Goal: Communication & Community: Answer question/provide support

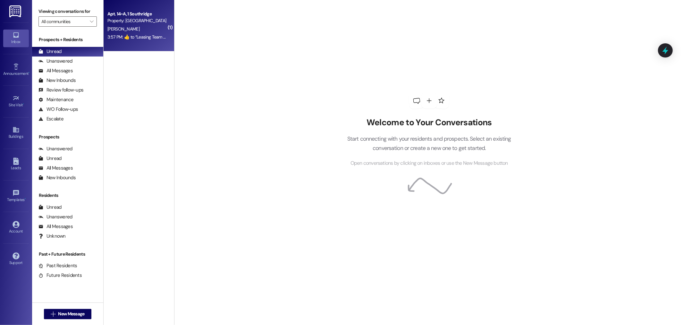
click at [136, 39] on div "3:57 PM:  ​👍​ to “ Leasing Team ([GEOGRAPHIC_DATA]): Of course! Also we got som…" at bounding box center [313, 37] width 410 height 6
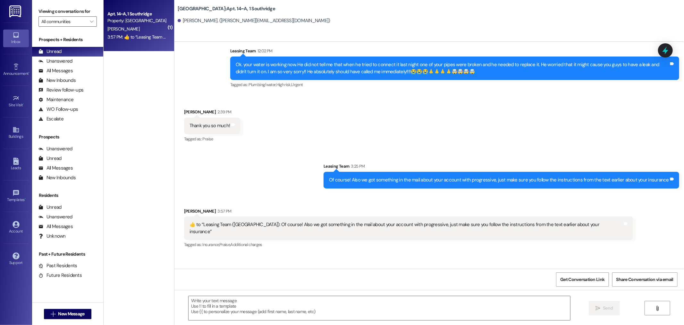
scroll to position [2207, 0]
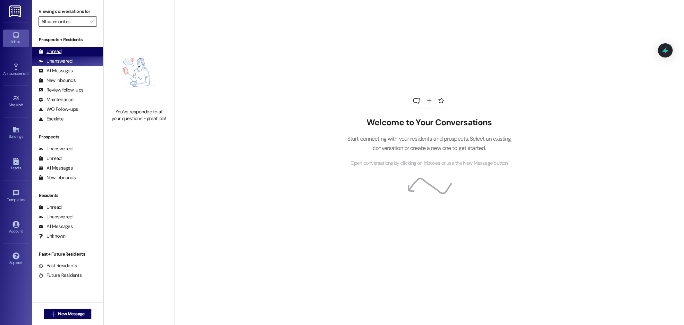
click at [74, 48] on div "Unread (0)" at bounding box center [67, 52] width 71 height 10
click at [53, 72] on div "All Messages" at bounding box center [56, 70] width 34 height 7
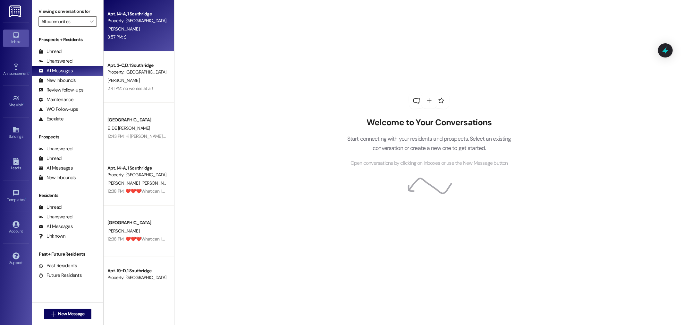
click at [132, 42] on div "Apt. 14~A, 1 Southridge Property: Southridge [PERSON_NAME] 3:57 PM: :) 3:57 PM:…" at bounding box center [139, 25] width 71 height 51
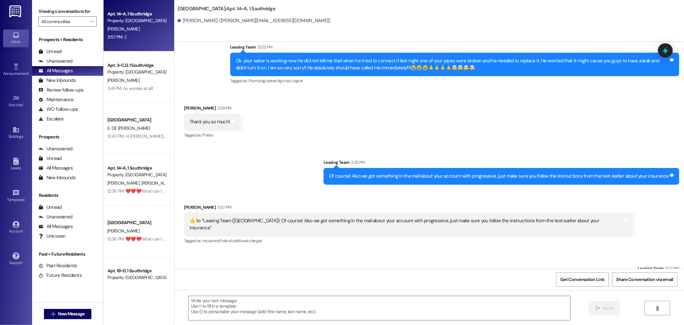
scroll to position [2207, 0]
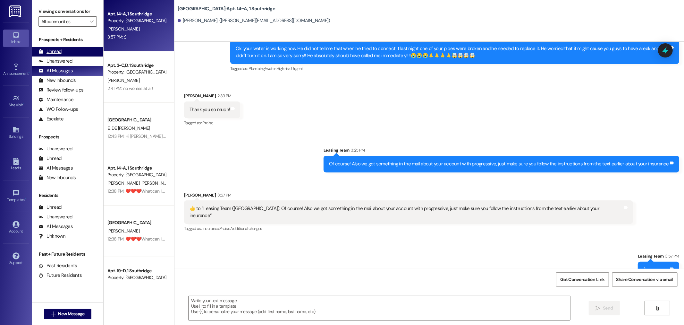
click at [70, 48] on div "Unread (0)" at bounding box center [67, 52] width 71 height 10
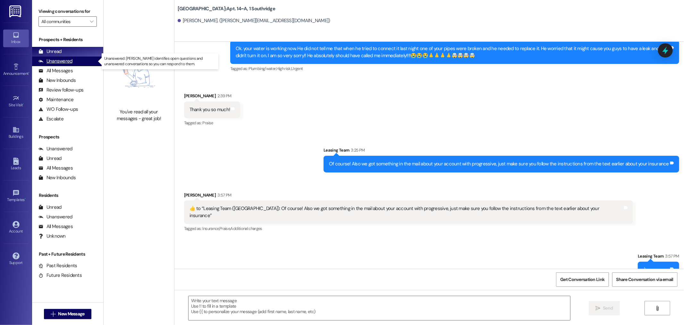
click at [57, 59] on div "Unanswered" at bounding box center [56, 61] width 34 height 7
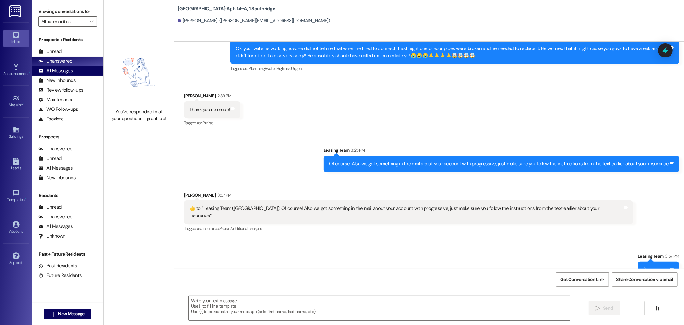
click at [71, 73] on div "All Messages" at bounding box center [56, 70] width 34 height 7
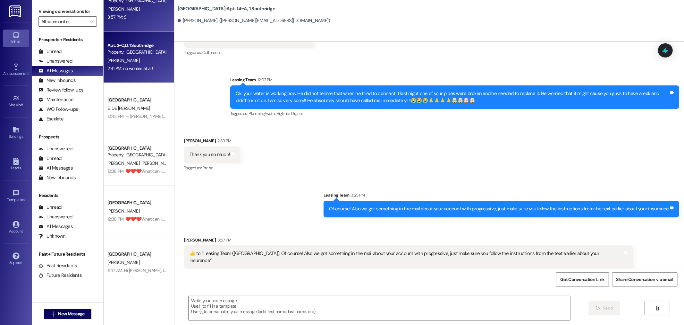
scroll to position [107, 0]
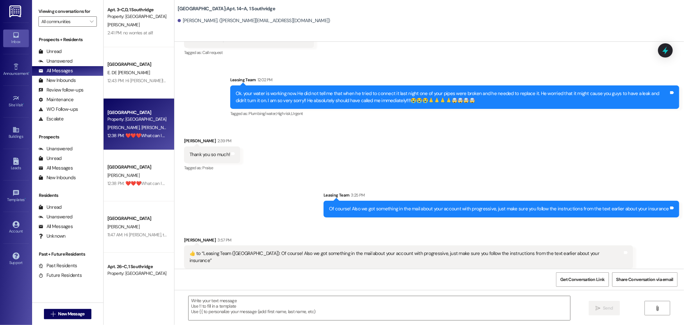
click at [147, 133] on div "12:38 PM: ❤️❤️❤️What can I get you guys for dinner? Canes, Cafe Rio, Pizza, Chi…" at bounding box center [228, 136] width 241 height 6
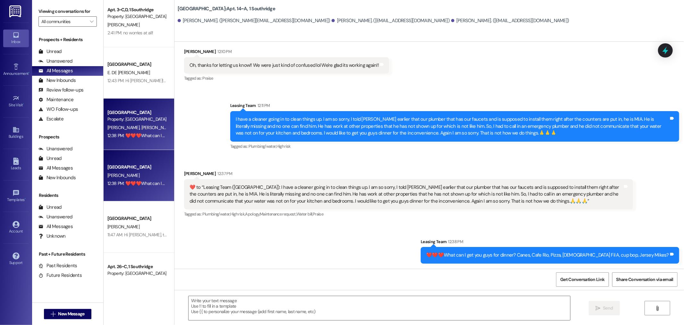
scroll to position [624, 0]
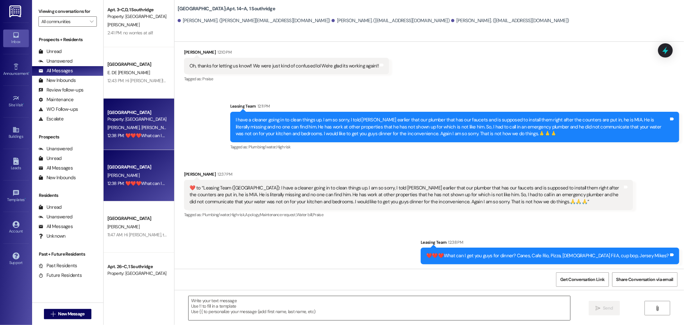
click at [417, 312] on textarea at bounding box center [380, 308] width 382 height 24
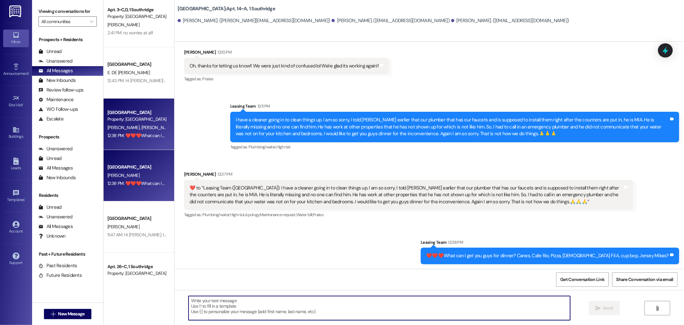
type textarea "w"
type textarea "We're in the office for another hour, let me know what I can get y'all for dinn…"
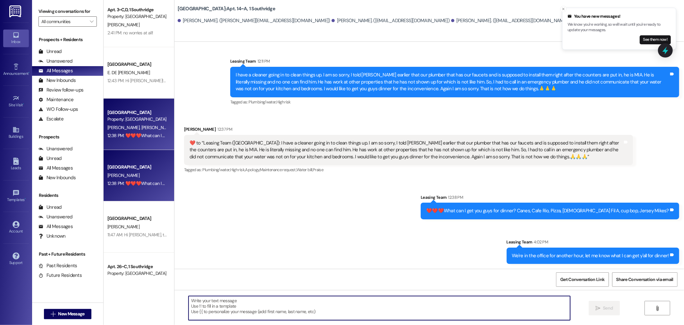
scroll to position [714, 0]
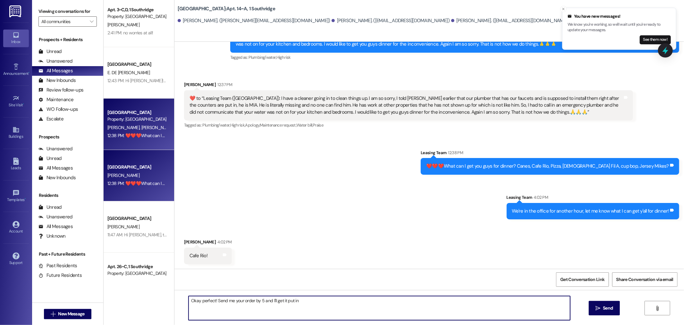
type textarea "Okay perfect! Send me your order by 5 and I'll get it put in!"
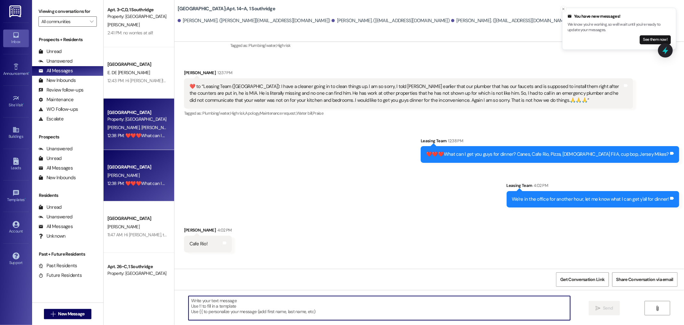
scroll to position [759, 0]
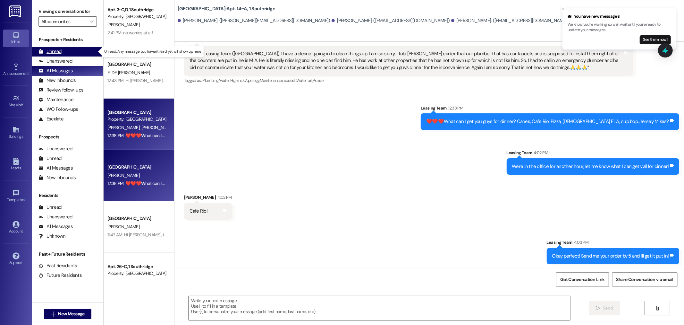
click at [63, 53] on div "Unread (0)" at bounding box center [67, 52] width 71 height 10
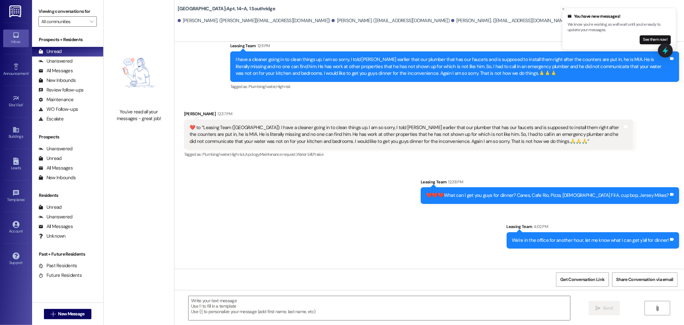
scroll to position [714, 0]
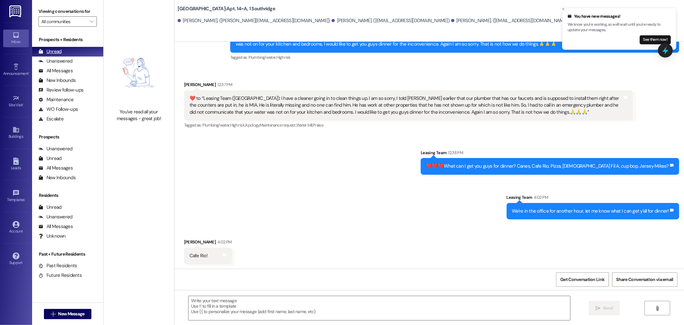
click at [68, 52] on div "Unread (0)" at bounding box center [67, 52] width 71 height 10
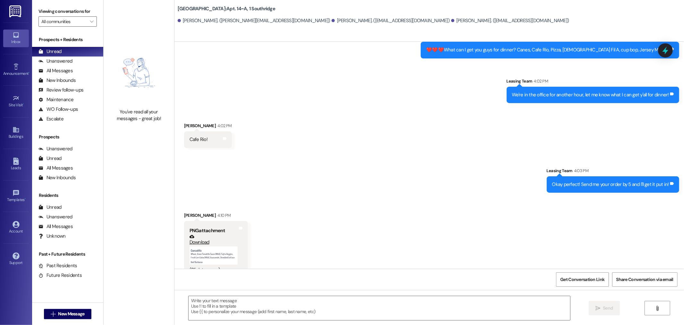
scroll to position [844, 0]
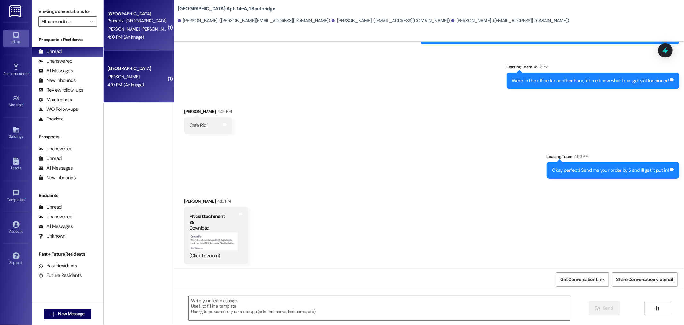
click at [197, 240] on button "Zoom image" at bounding box center [214, 241] width 48 height 19
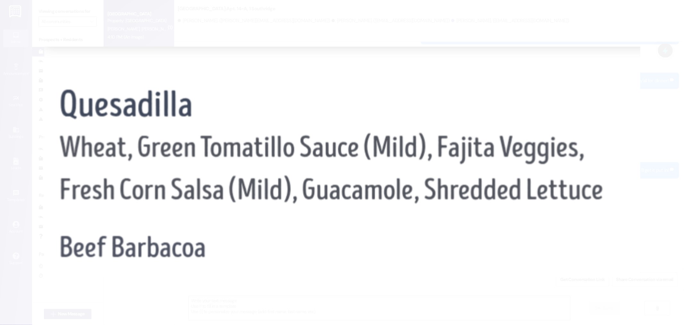
click at [33, 33] on button "Unzoom image" at bounding box center [342, 162] width 684 height 325
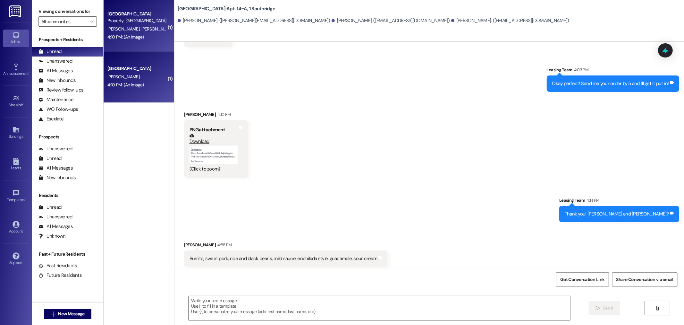
scroll to position [933, 0]
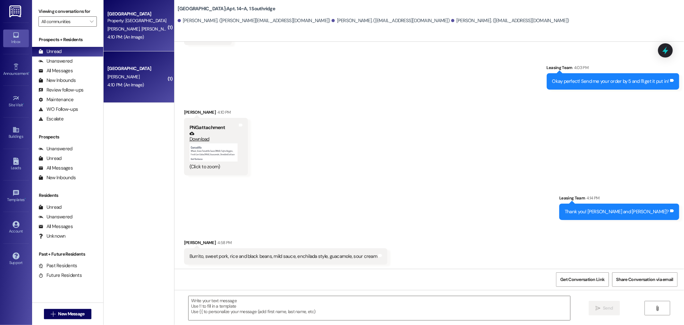
click at [15, 4] on link at bounding box center [15, 11] width 21 height 22
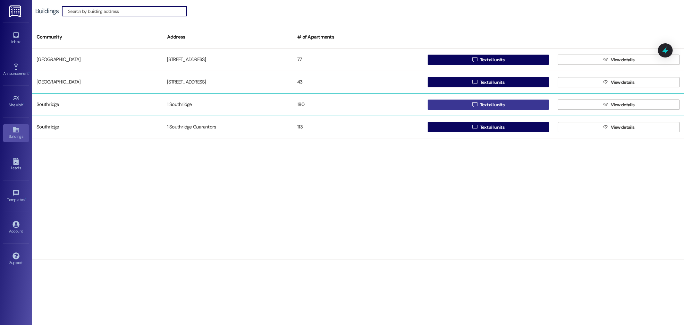
click at [462, 104] on button " Text all units" at bounding box center [489, 104] width 122 height 10
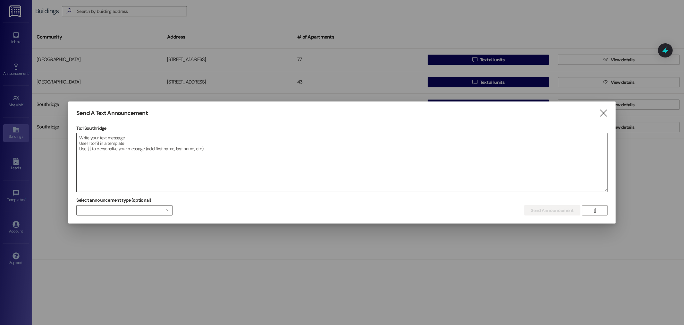
click at [265, 149] on textarea at bounding box center [342, 162] width 531 height 58
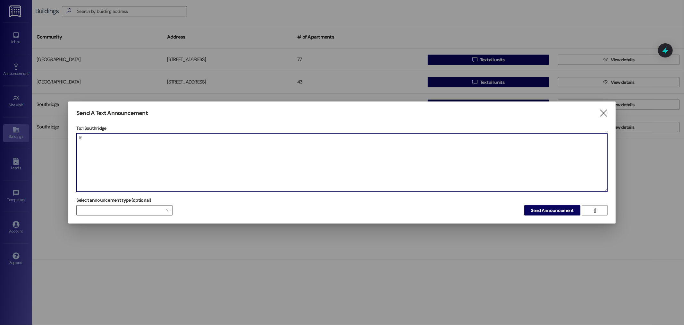
type textarea "I"
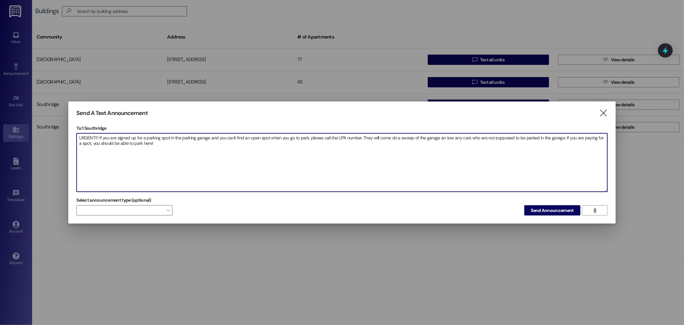
click at [360, 139] on textarea "URGENT!!! If you are signed up for a parking spot in the parking garage and you…" at bounding box center [342, 162] width 531 height 58
paste textarea "(801) 432-0372"
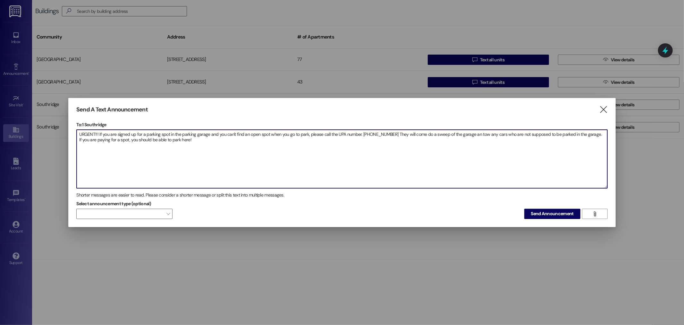
click at [359, 137] on textarea "URGENT!!! If you are signed up for a parking spot in the parking garage and you…" at bounding box center [342, 159] width 531 height 58
click at [389, 135] on textarea "URGENT!!! If you are signed up for a parking spot in the parking garage and you…" at bounding box center [342, 159] width 531 height 58
click at [442, 148] on textarea "URGENT!!! If you are signed up for a parking spot in the parking garage and you…" at bounding box center [342, 159] width 531 height 58
type textarea "URGENT!!! If you are signed up for a parking spot in the parking garage and you…"
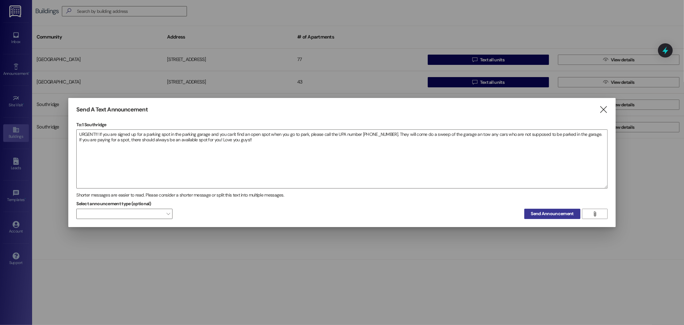
click at [554, 212] on span "Send Announcement" at bounding box center [552, 213] width 43 height 7
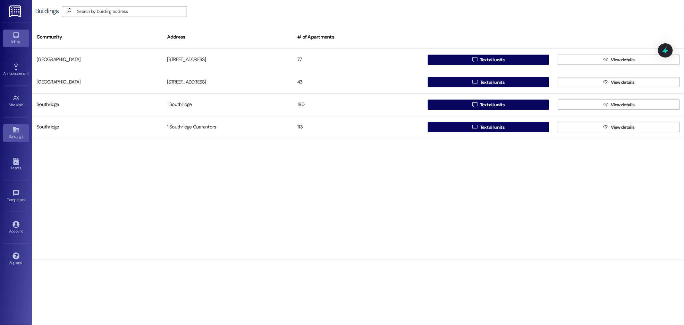
click at [20, 44] on div "Inbox" at bounding box center [16, 42] width 32 height 6
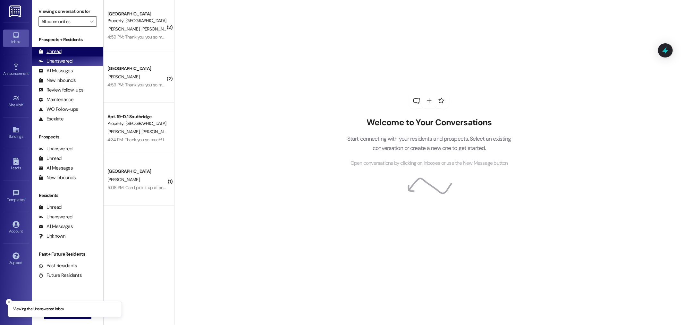
click at [56, 49] on div "Unread" at bounding box center [50, 51] width 23 height 7
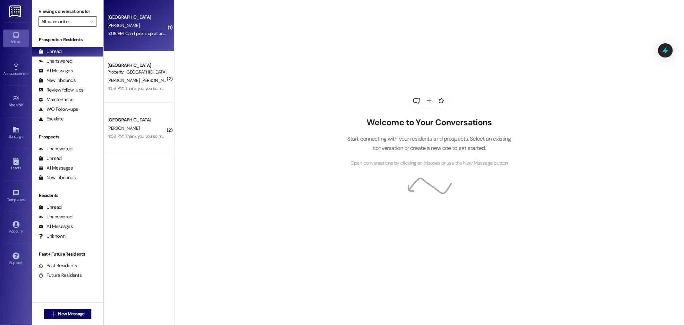
click at [126, 44] on div "Park Place Prospect C. Olsen 5:08 PM: Can I pick it up at anytime? 5:08 PM: Can…" at bounding box center [139, 25] width 71 height 51
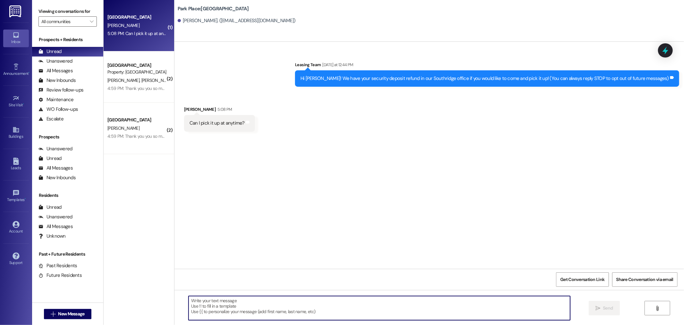
click at [261, 311] on textarea at bounding box center [380, 308] width 382 height 24
click at [239, 300] on textarea "Yes!m" at bounding box center [380, 308] width 382 height 24
type textarea "Yes! You can come in anytime during office hours. Office hours are 10-5 Monday …"
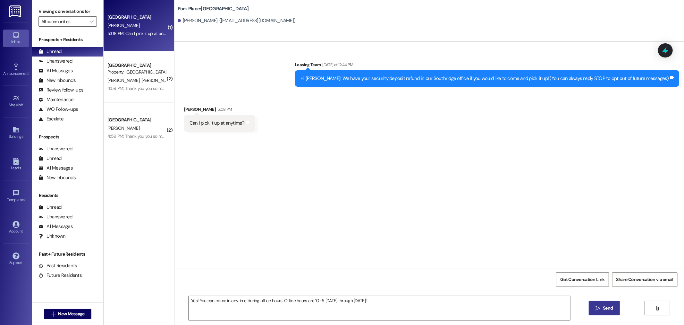
click at [611, 310] on span "Send" at bounding box center [608, 308] width 10 height 7
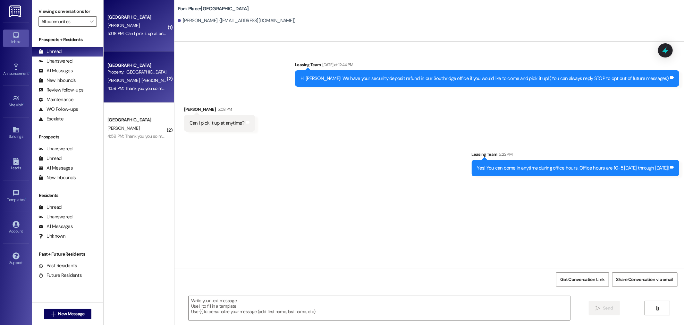
click at [130, 73] on div "Property: [GEOGRAPHIC_DATA]" at bounding box center [137, 72] width 59 height 7
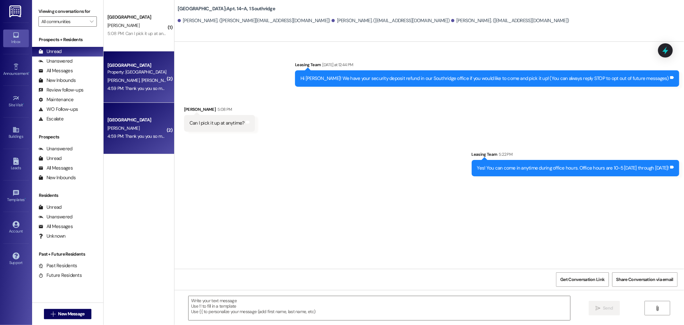
scroll to position [1022, 0]
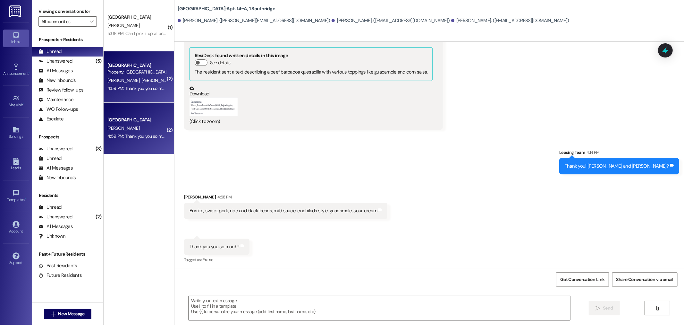
click at [209, 107] on button "Zoom image" at bounding box center [214, 106] width 48 height 19
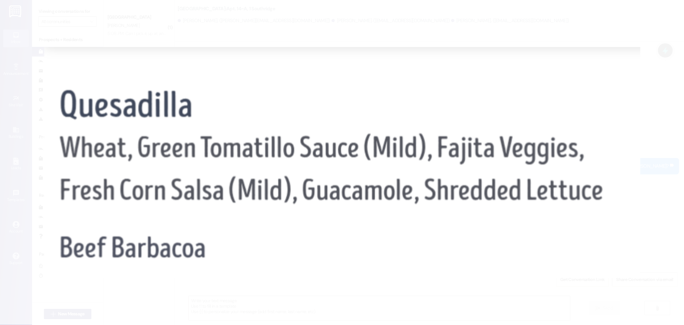
click at [68, 34] on button "Unzoom image" at bounding box center [342, 162] width 684 height 325
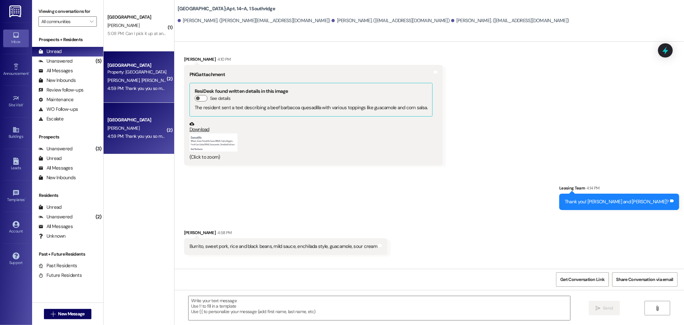
scroll to position [1022, 0]
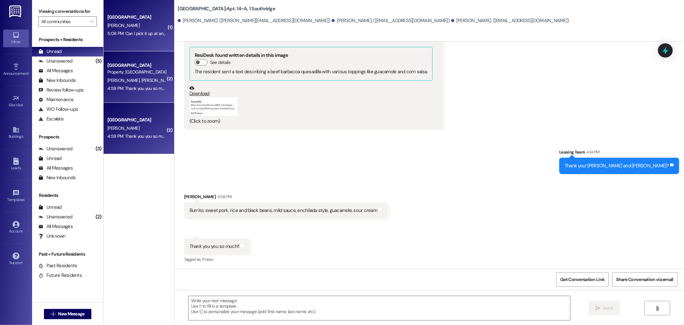
click at [127, 42] on div "Park Place Prospect C. Olsen 5:08 PM: Can I pick it up at anytime? 5:08 PM: Can…" at bounding box center [139, 25] width 71 height 51
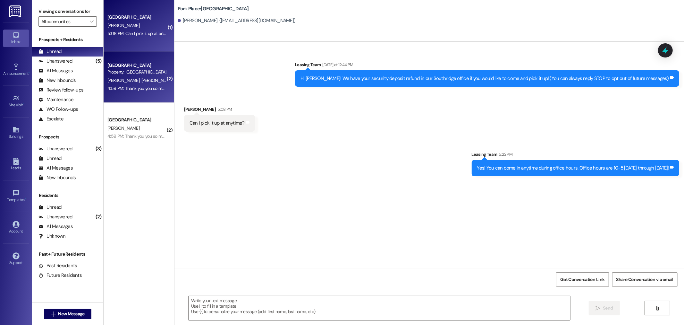
scroll to position [0, 0]
click at [104, 102] on div "Southridge Prospect Property: Southridge S. Peless T. Ryan 4:59 PM: Thank you y…" at bounding box center [139, 76] width 71 height 51
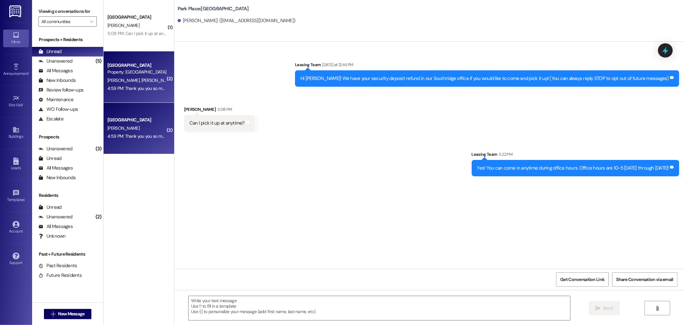
scroll to position [1022, 0]
